Goal: Navigation & Orientation: Find specific page/section

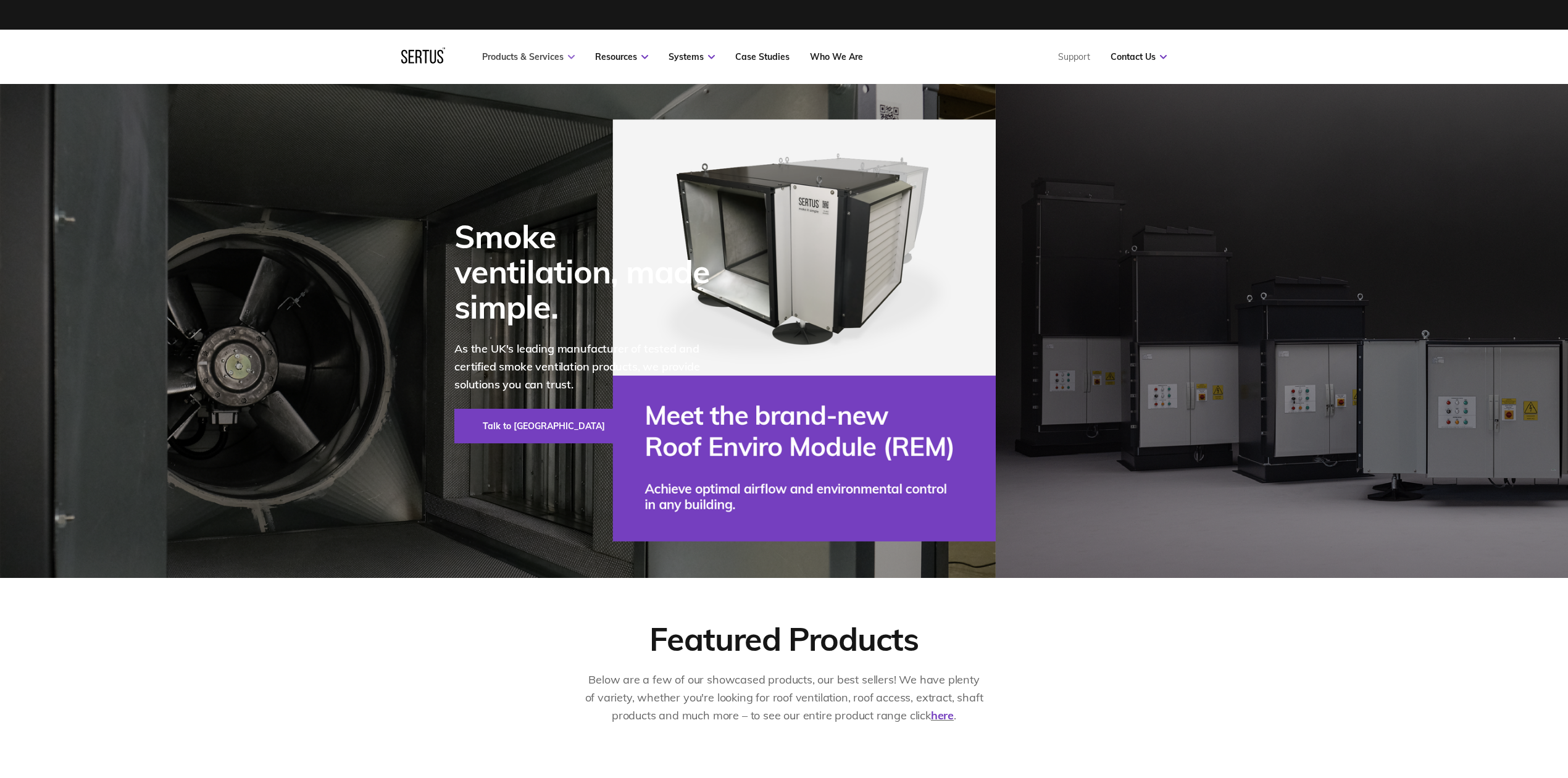
click at [522, 57] on link "Products & Services" at bounding box center [528, 57] width 93 height 11
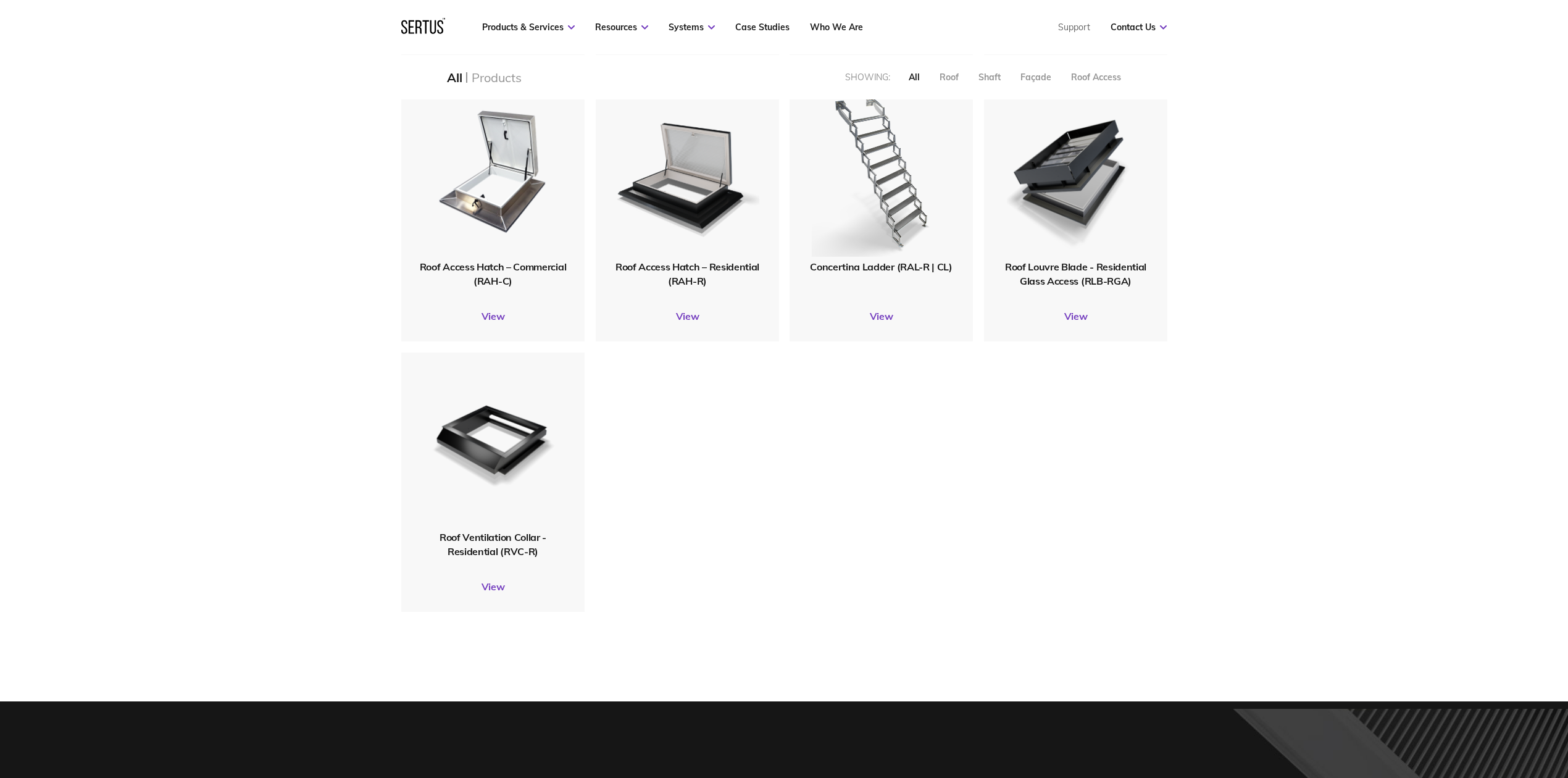
scroll to position [1399, 0]
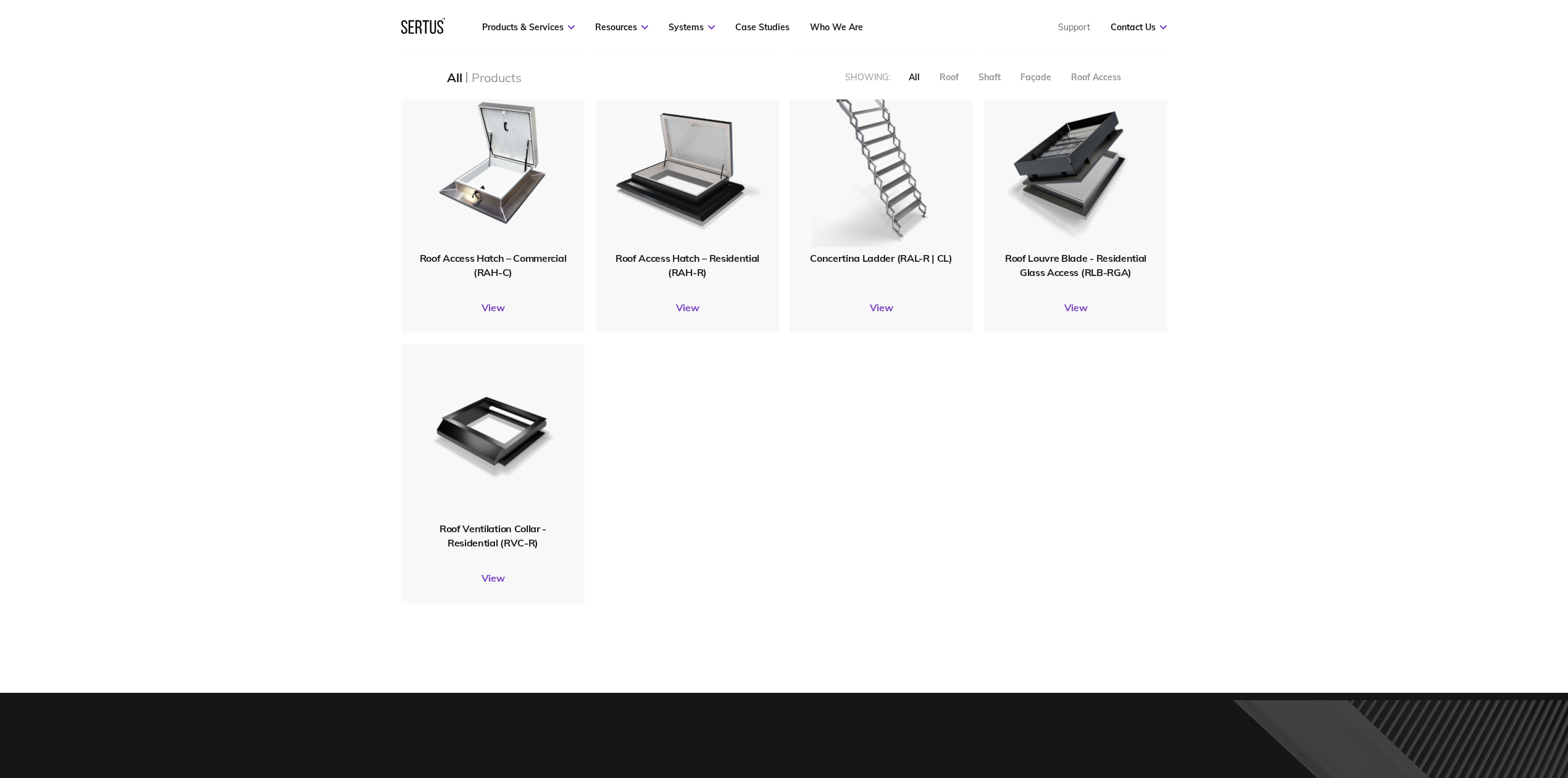
click at [683, 258] on span "Roof Access Hatch – Residential (RAH-R)" at bounding box center [687, 264] width 144 height 26
click at [690, 304] on link "View" at bounding box center [687, 307] width 184 height 12
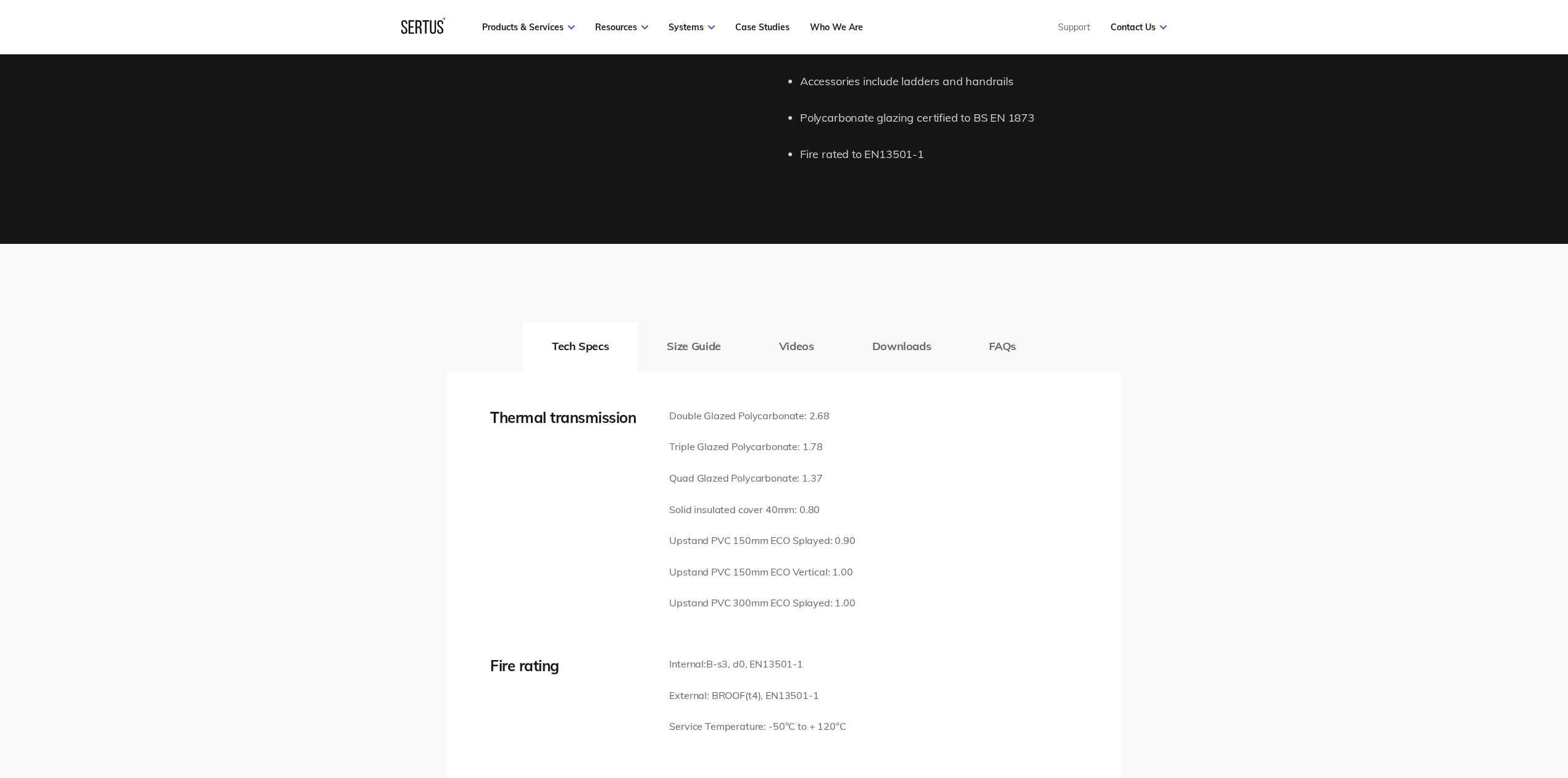
scroll to position [1481, 0]
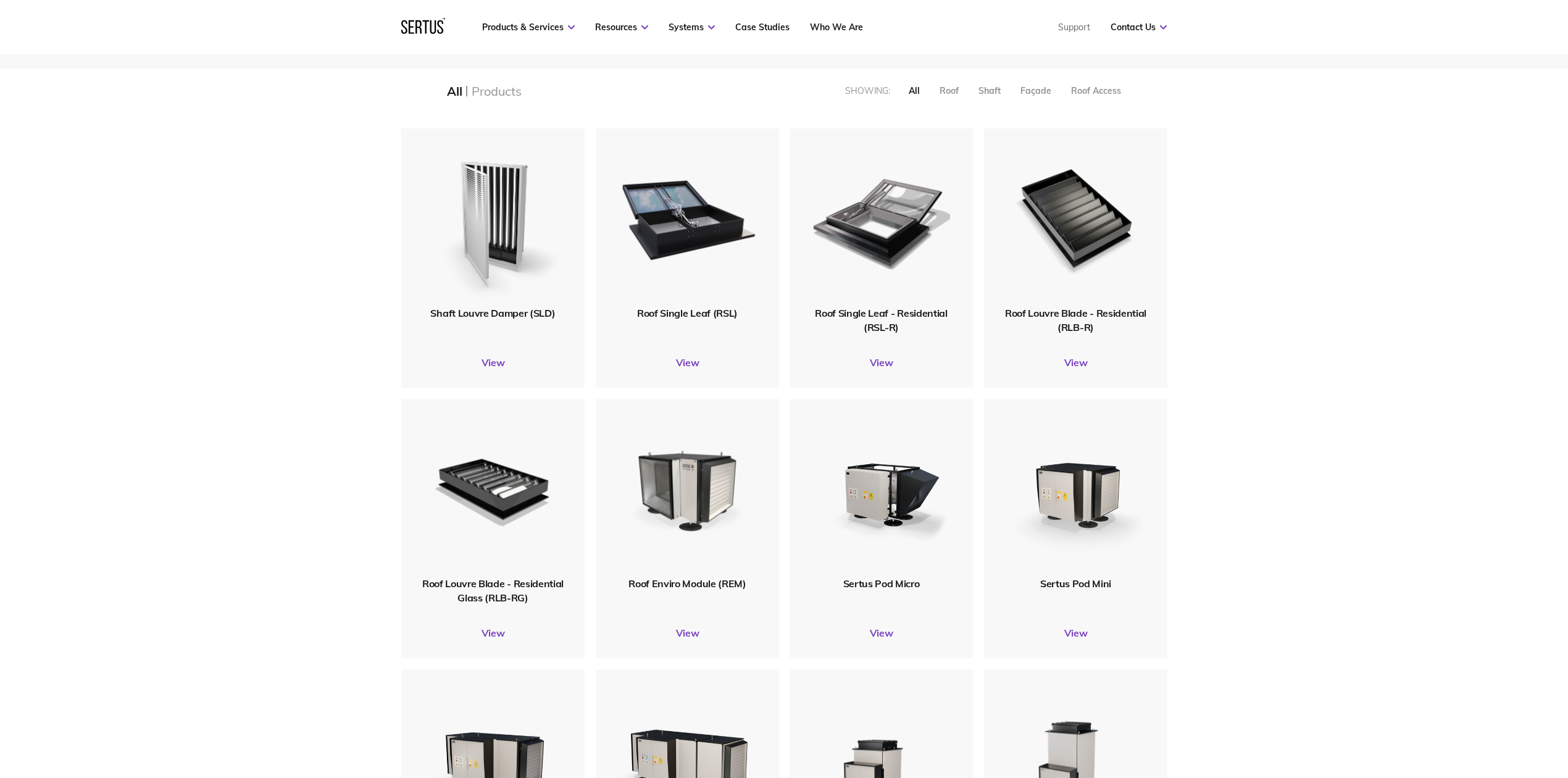
scroll to position [27, 0]
